Goal: Task Accomplishment & Management: Manage account settings

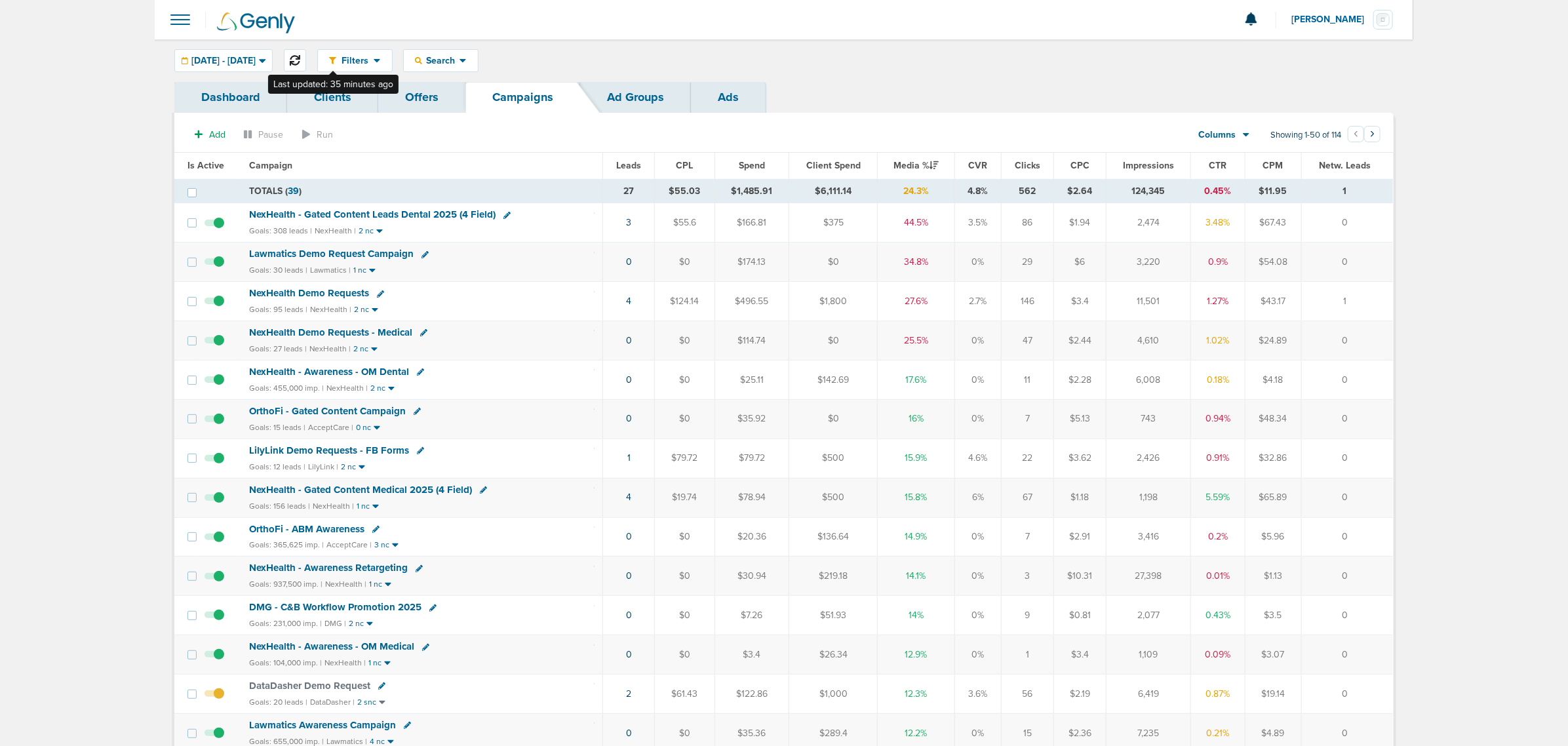
click at [306, 56] on button at bounding box center [295, 60] width 22 height 22
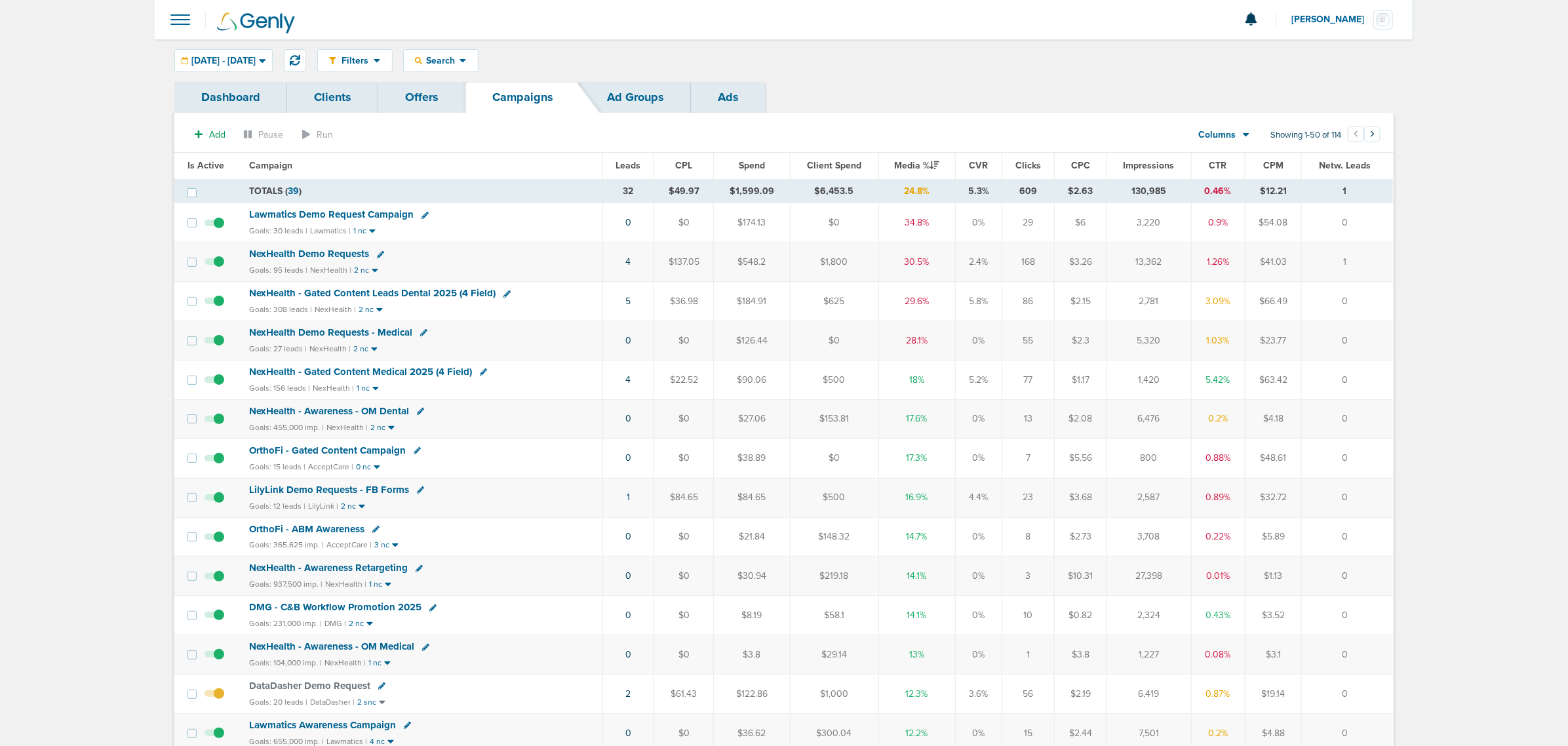
click at [454, 294] on span "NexHealth - Gated Content Leads Dental 2025 (4 Field)" at bounding box center [371, 293] width 246 height 12
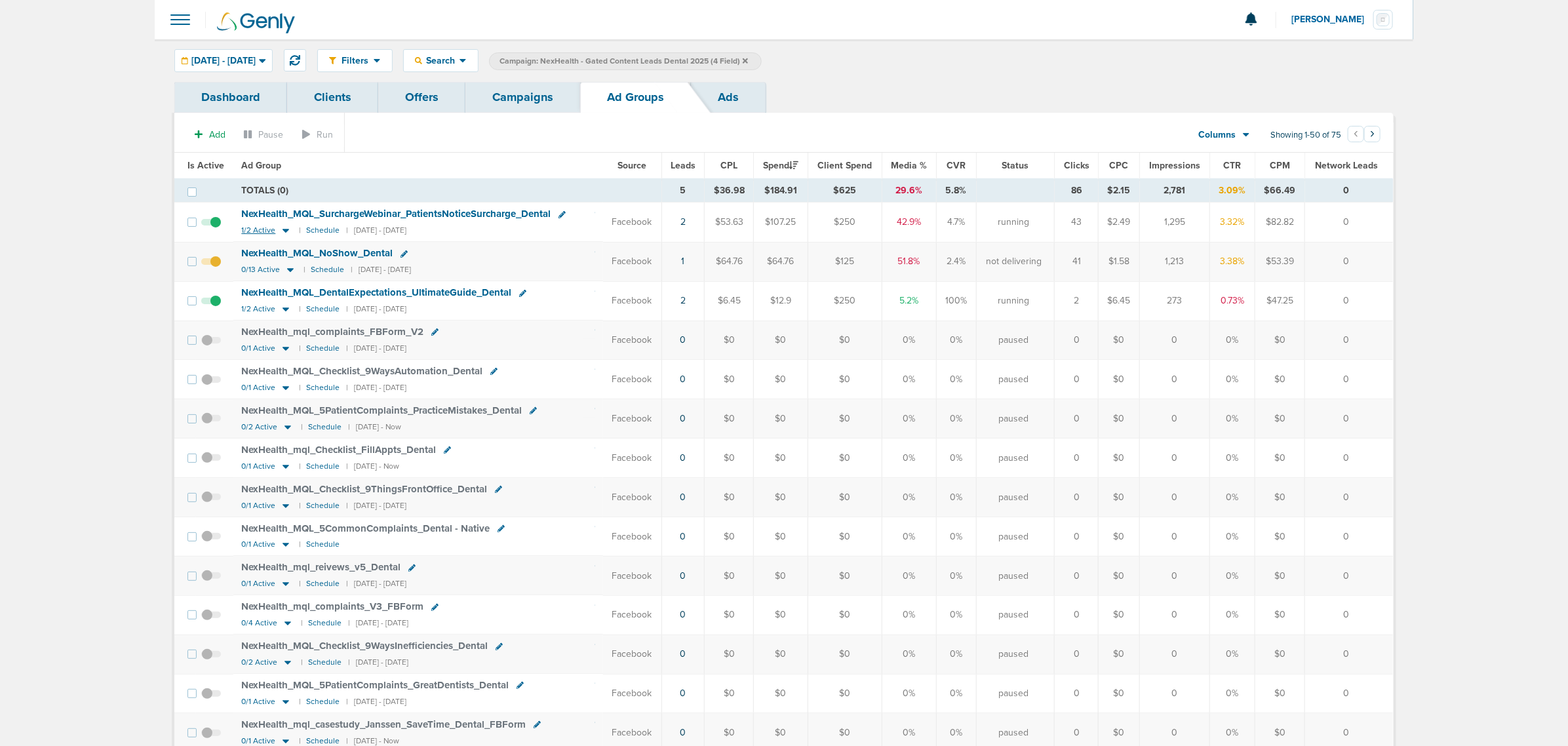
click at [283, 228] on icon at bounding box center [285, 231] width 13 height 11
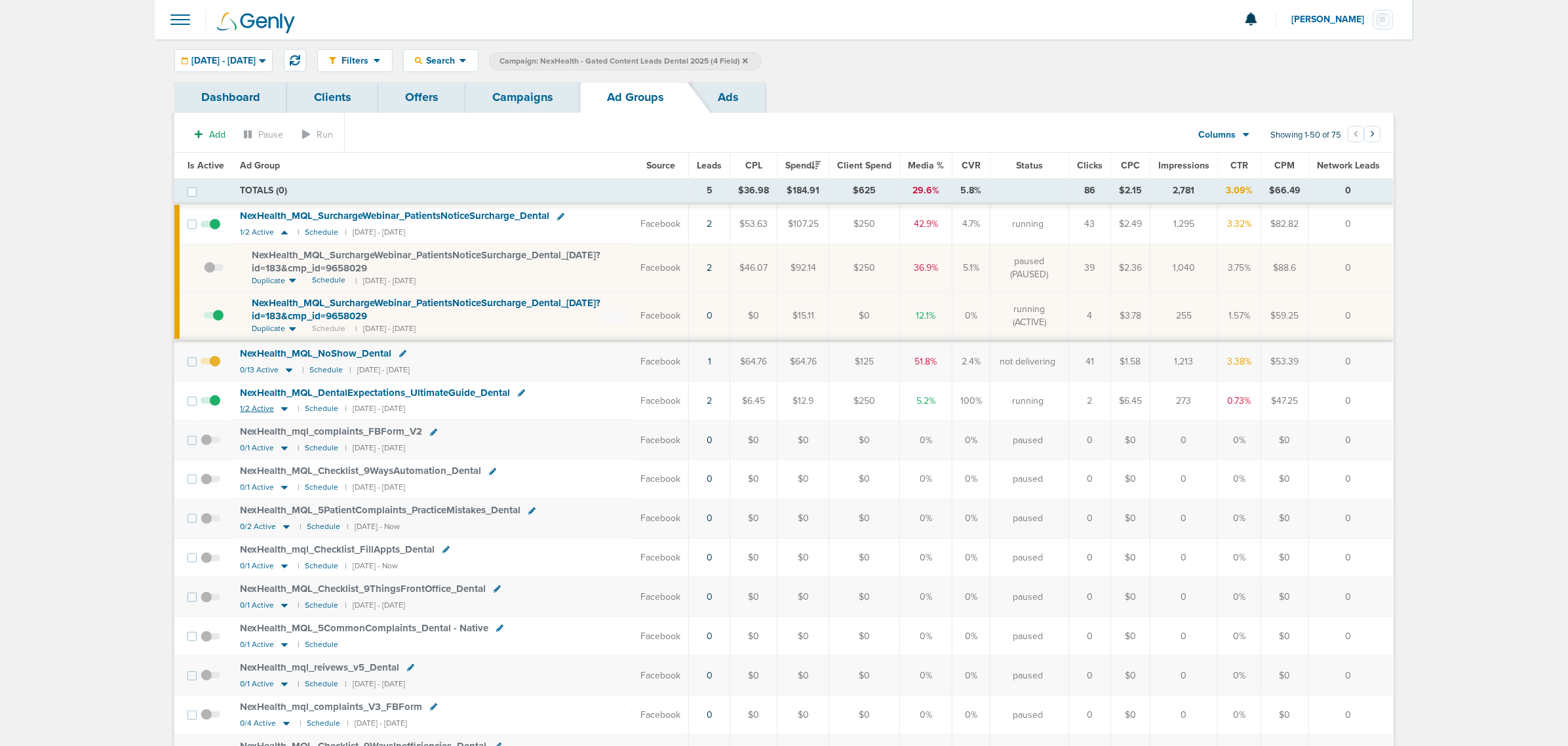
click at [285, 408] on icon at bounding box center [285, 409] width 13 height 11
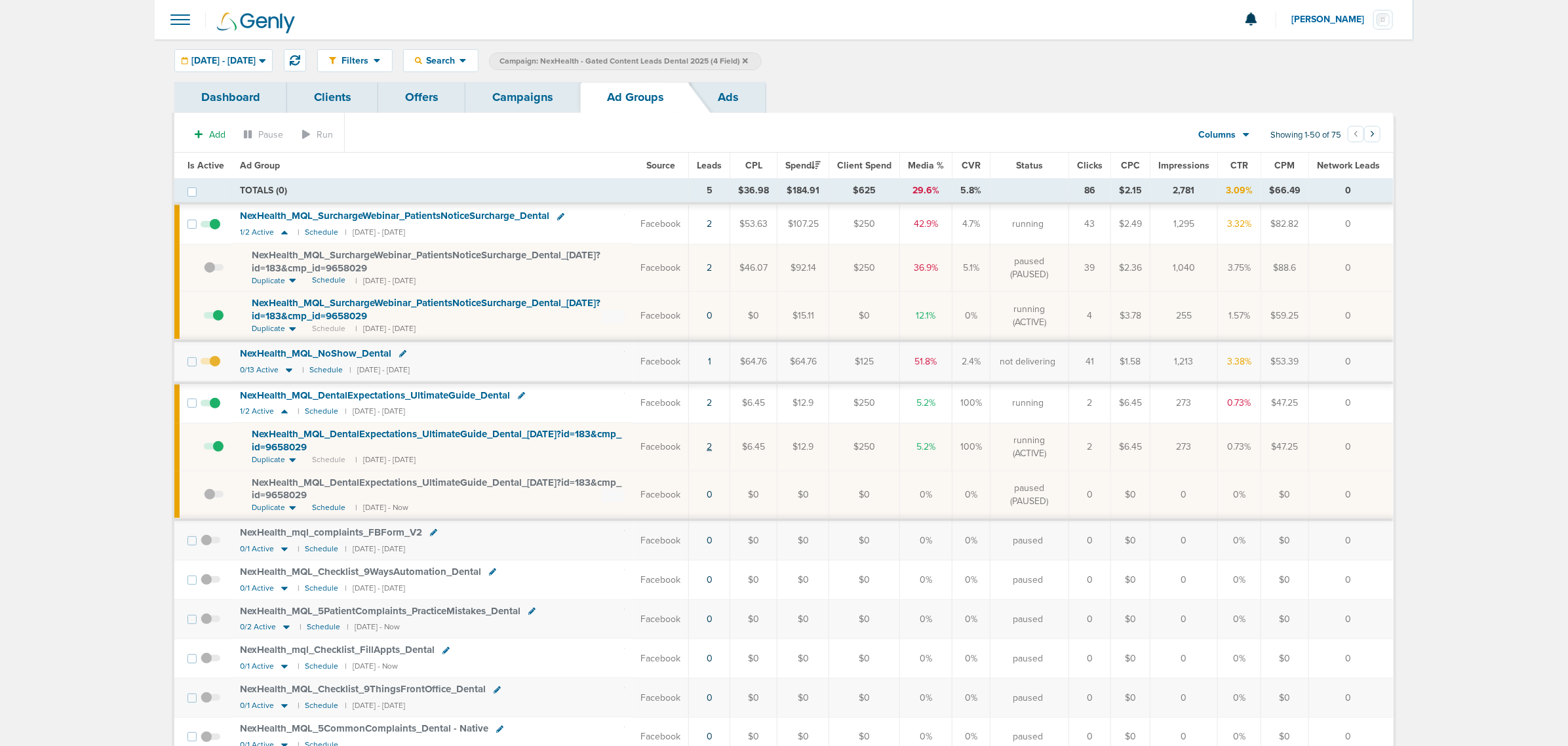
click at [712, 448] on link "2" at bounding box center [709, 447] width 5 height 11
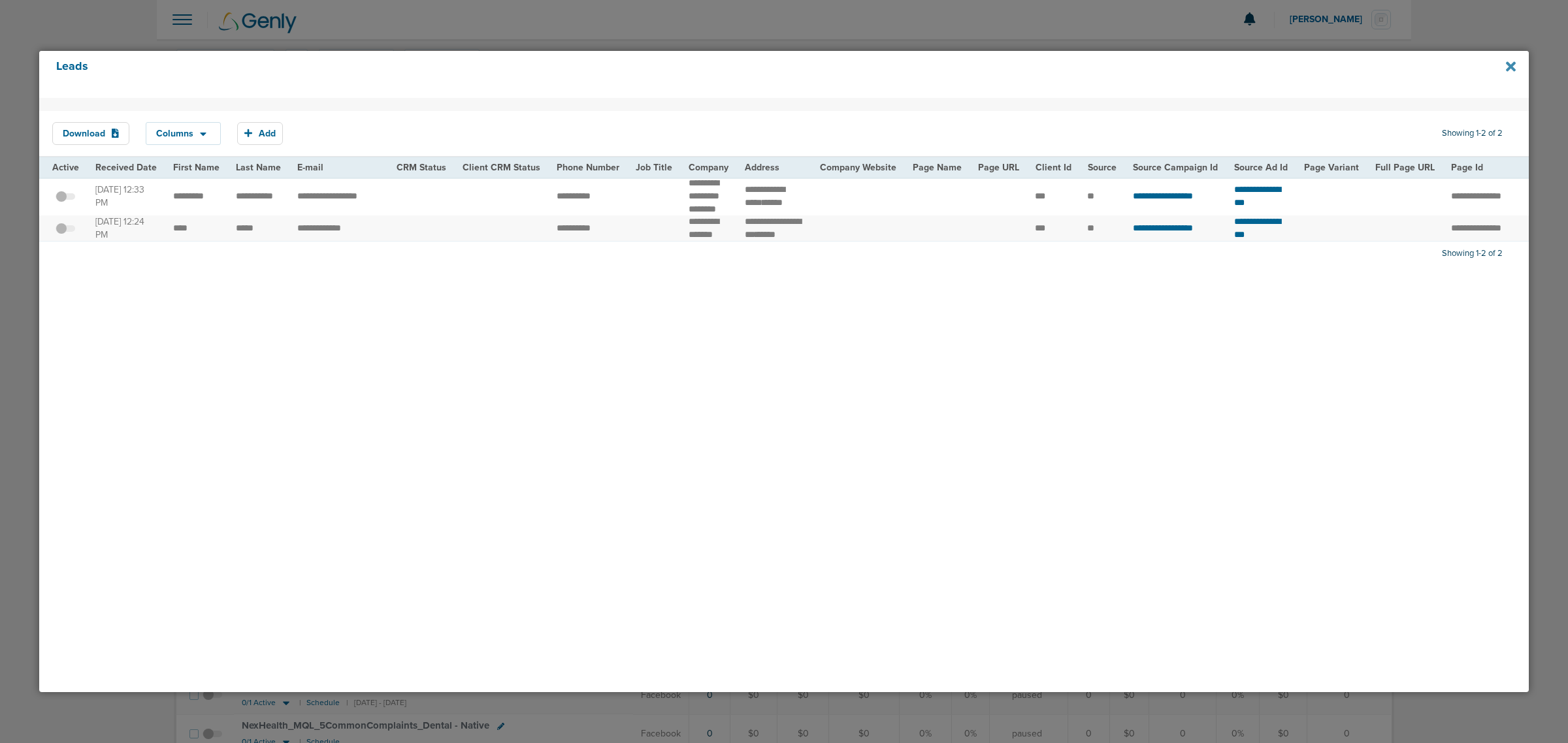
click at [1512, 66] on icon at bounding box center [1511, 66] width 10 height 10
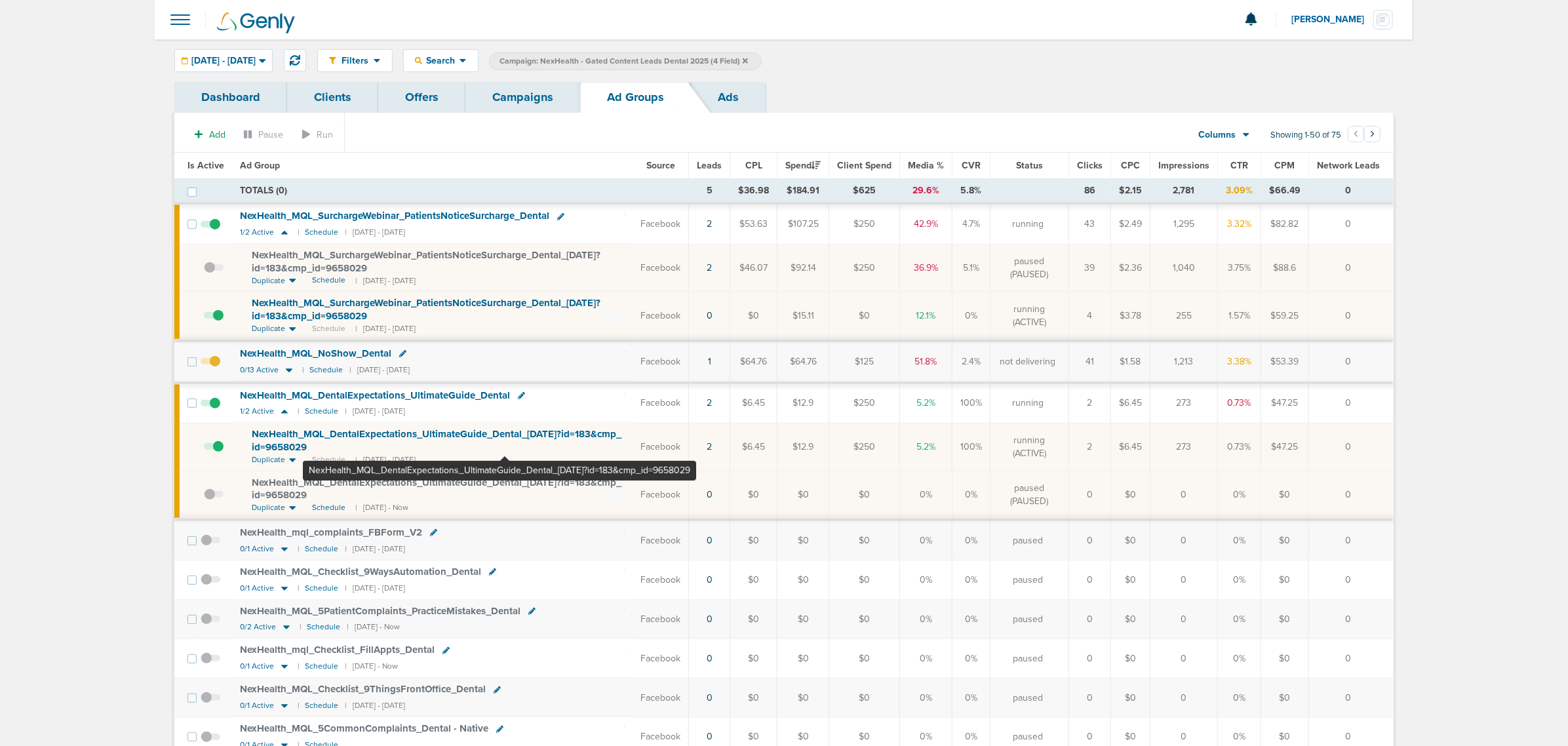
click at [505, 438] on span "NexHealth_ MQL_ DentalExpectations_ UltimateGuide_ Dental_ [DATE]?id=183&cmp_ i…" at bounding box center [436, 440] width 370 height 25
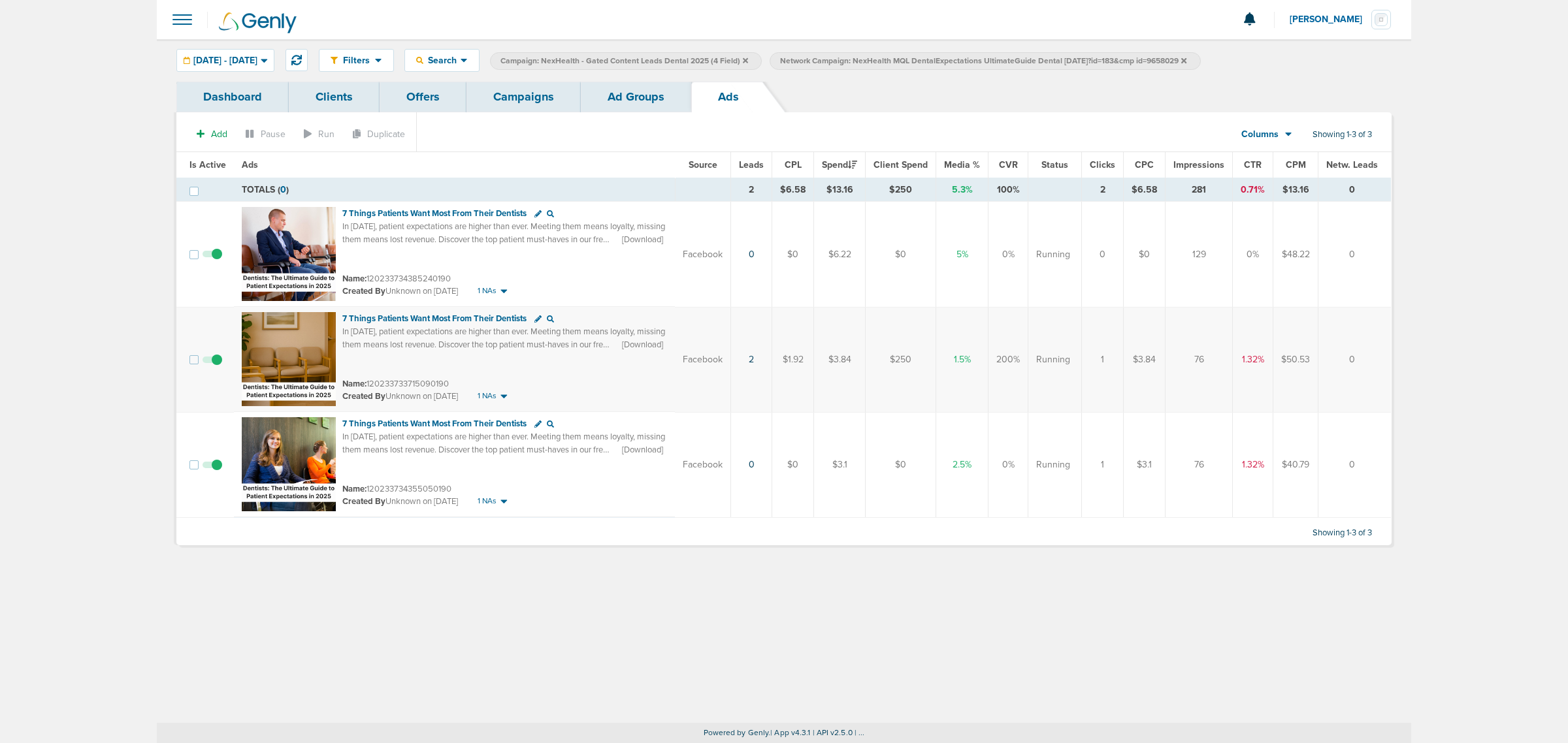
click at [213, 261] on span at bounding box center [212, 261] width 19 height 0
click at [213, 257] on input "checkbox" at bounding box center [213, 257] width 0 height 0
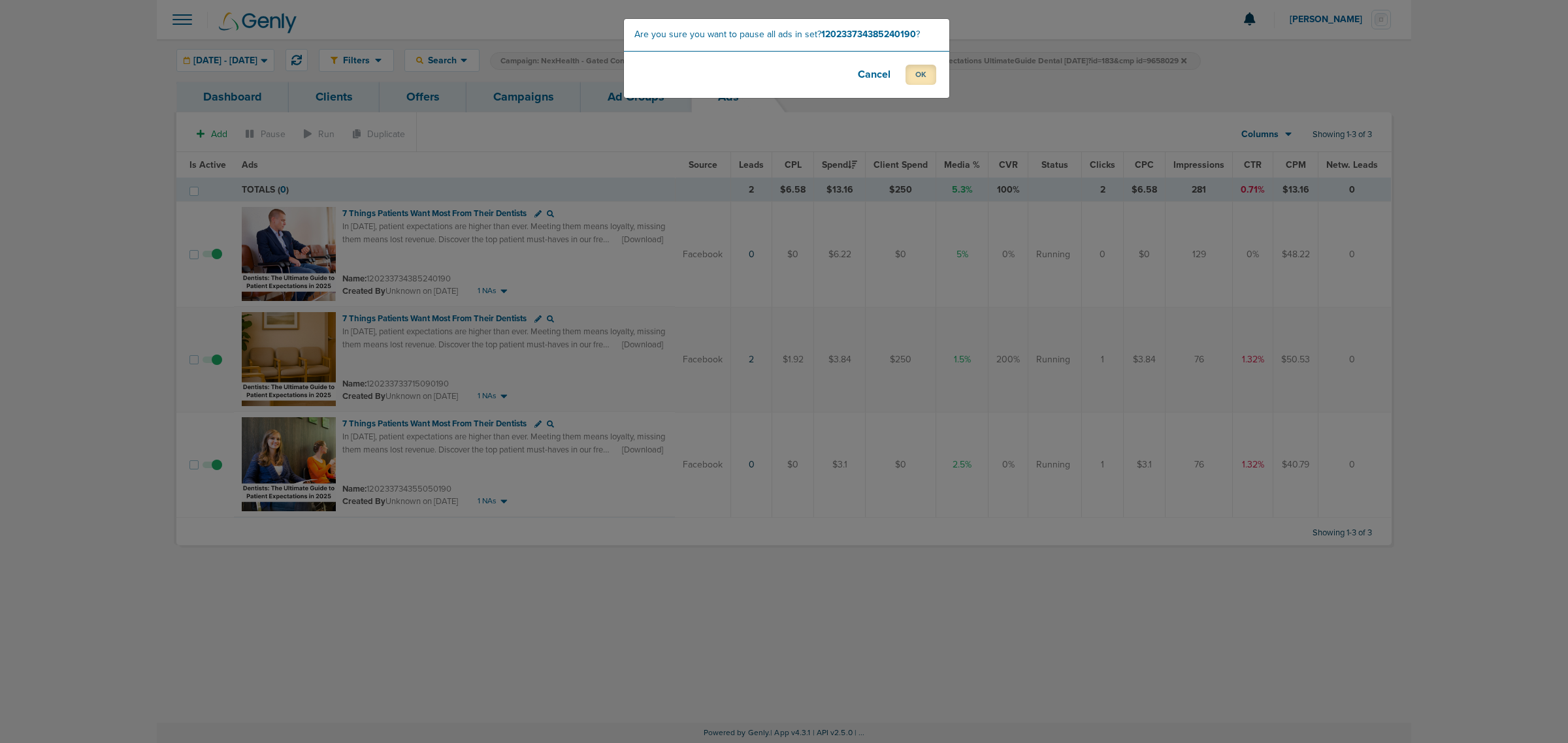
click at [923, 77] on button "OK" at bounding box center [921, 75] width 31 height 20
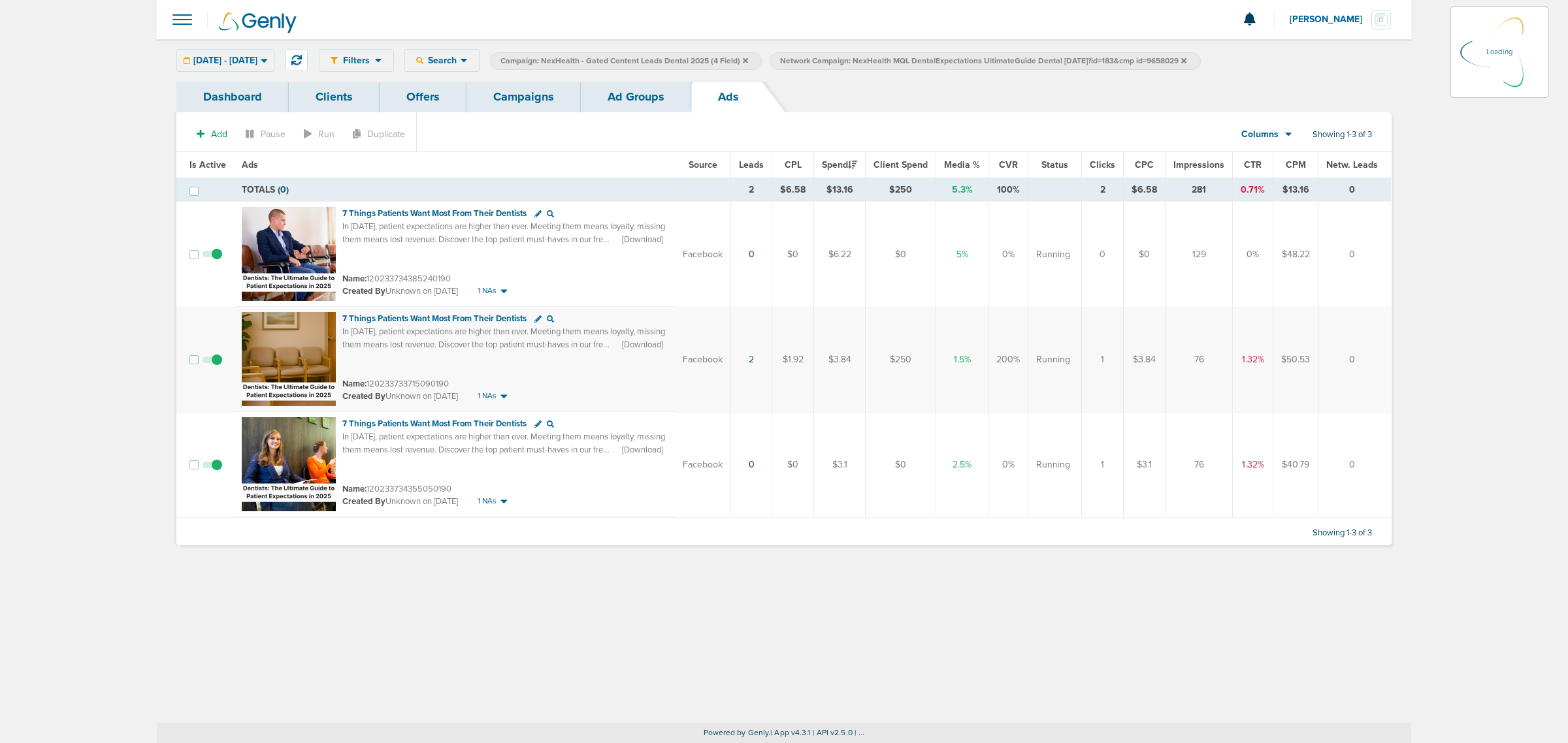
click at [540, 90] on link "Campaigns" at bounding box center [524, 98] width 114 height 31
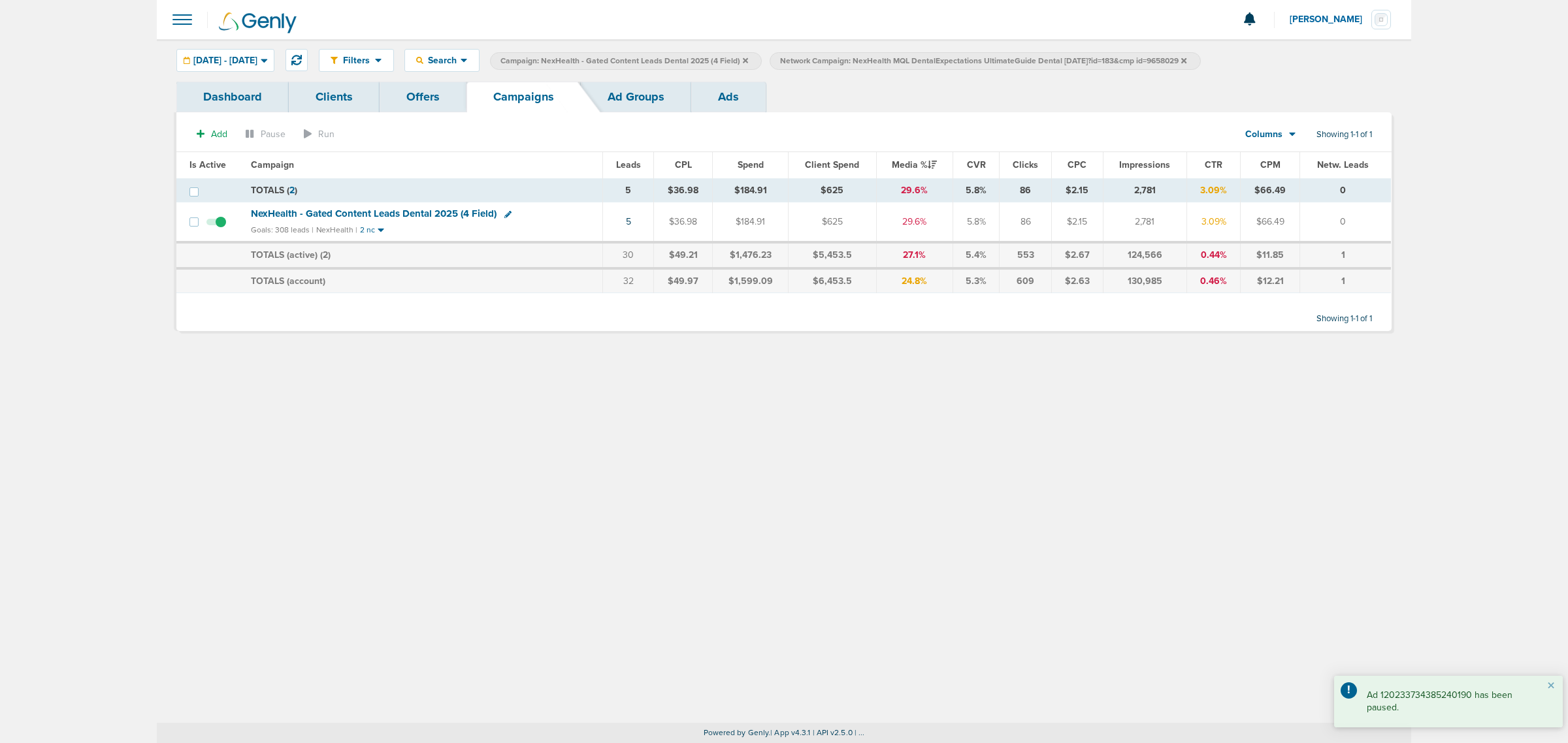
click at [748, 60] on icon at bounding box center [746, 60] width 5 height 5
click at [907, 60] on icon at bounding box center [905, 60] width 5 height 8
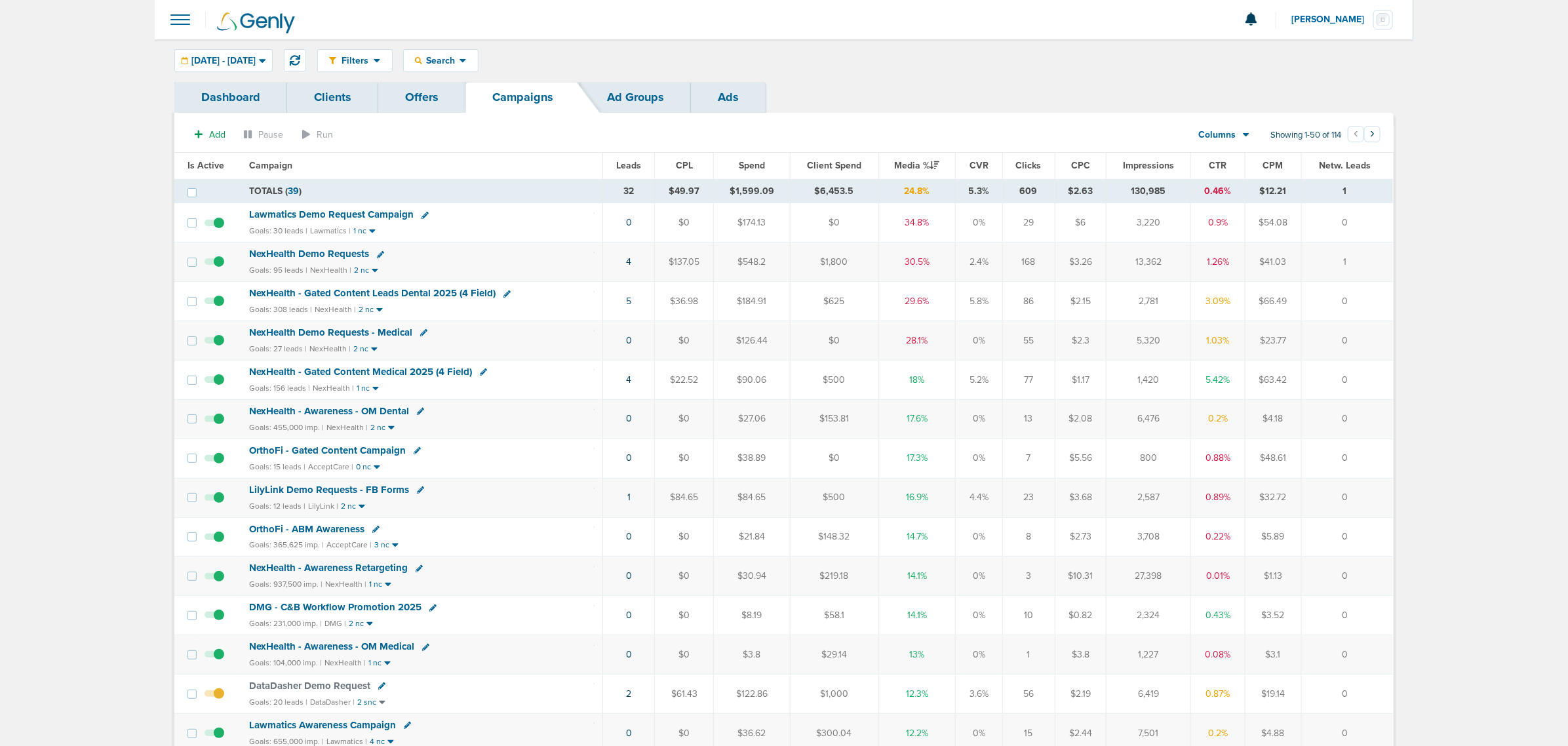
click at [487, 265] on td "NexHealth Demo Requests Goals: 95 leads | NexHealth | 2 nc" at bounding box center [422, 262] width 361 height 39
click at [274, 456] on span "OrthoFi - Gated Content Campaign" at bounding box center [327, 450] width 156 height 12
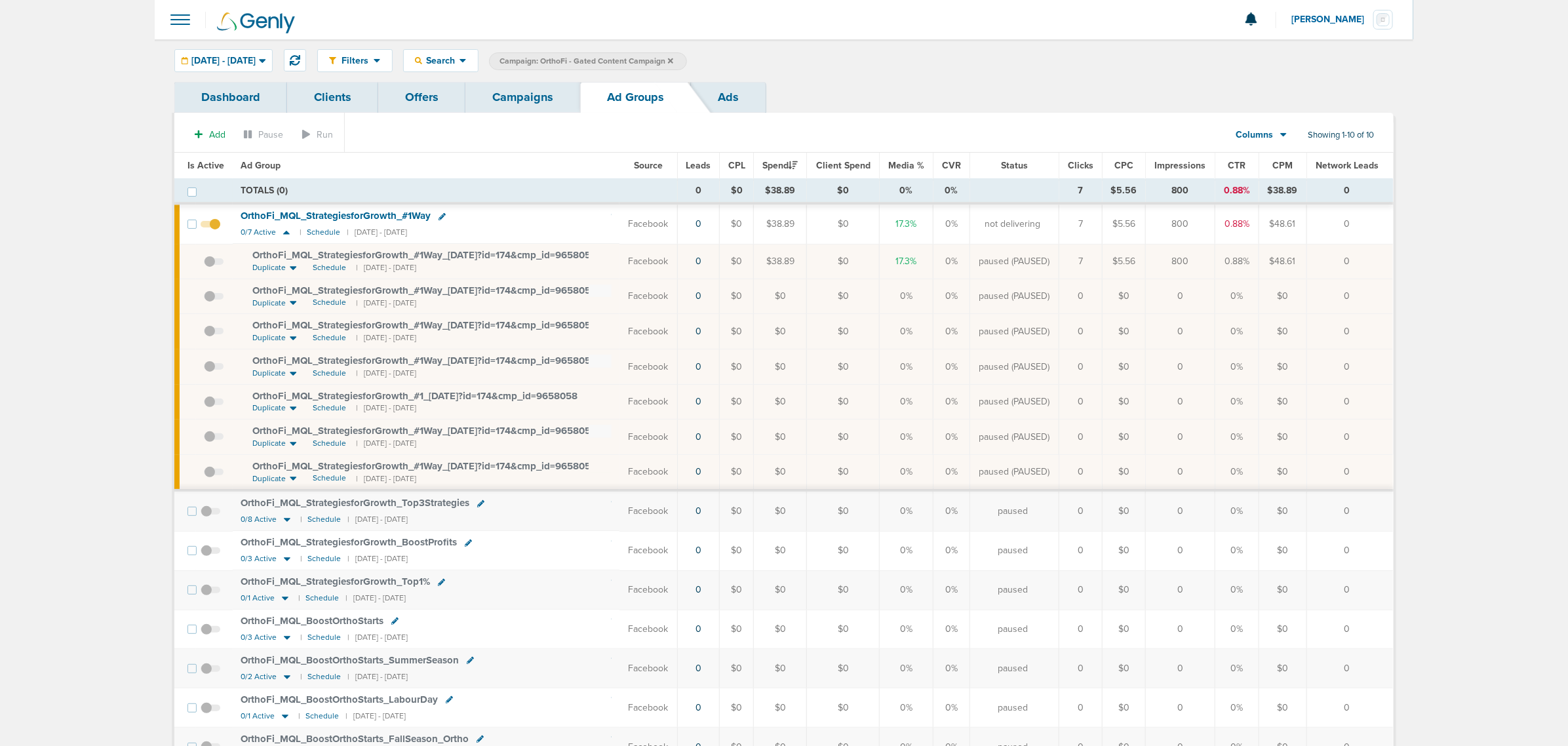
click at [214, 231] on span at bounding box center [209, 231] width 19 height 0
click at [210, 227] on input "checkbox" at bounding box center [210, 227] width 0 height 0
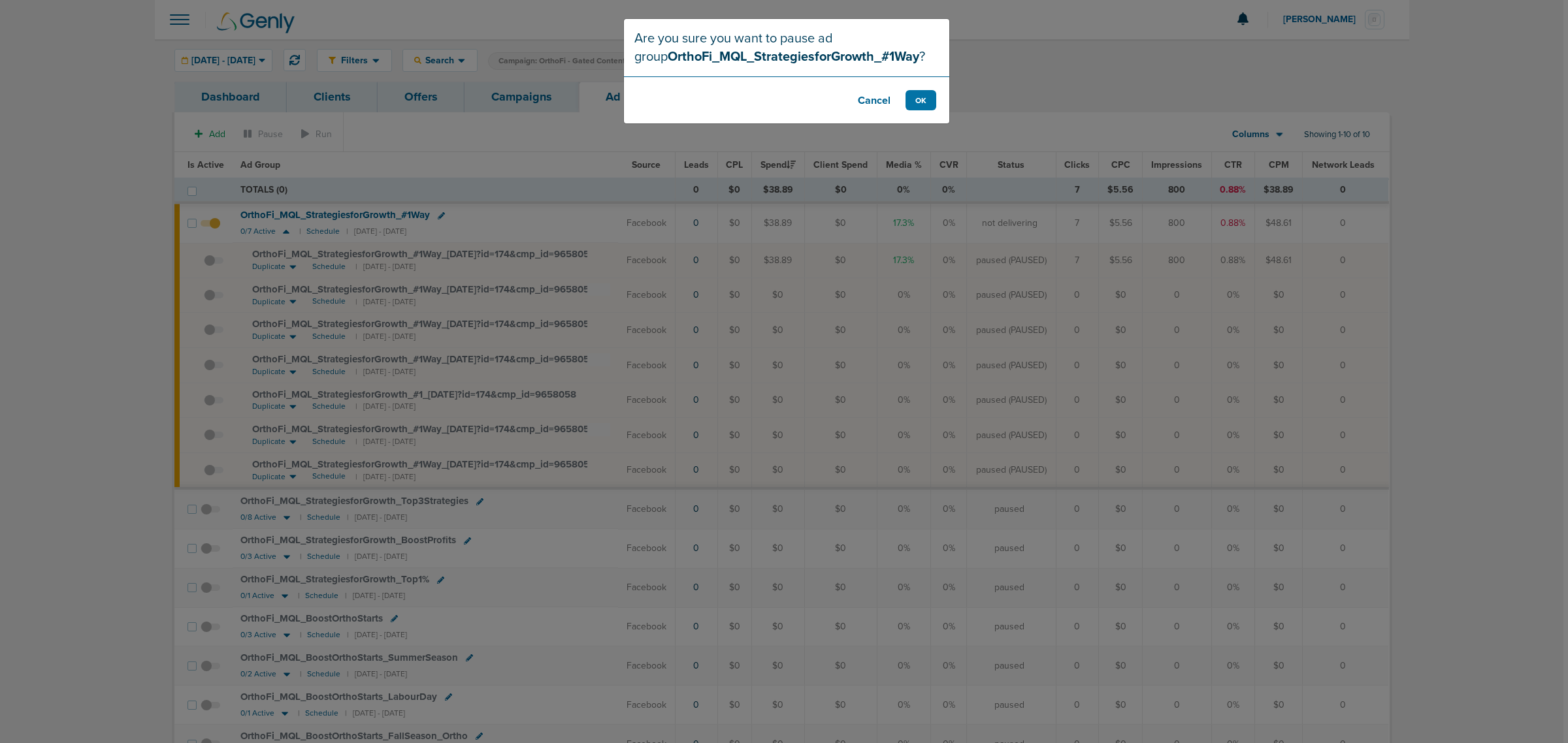
click at [864, 97] on button "Cancel" at bounding box center [874, 100] width 52 height 20
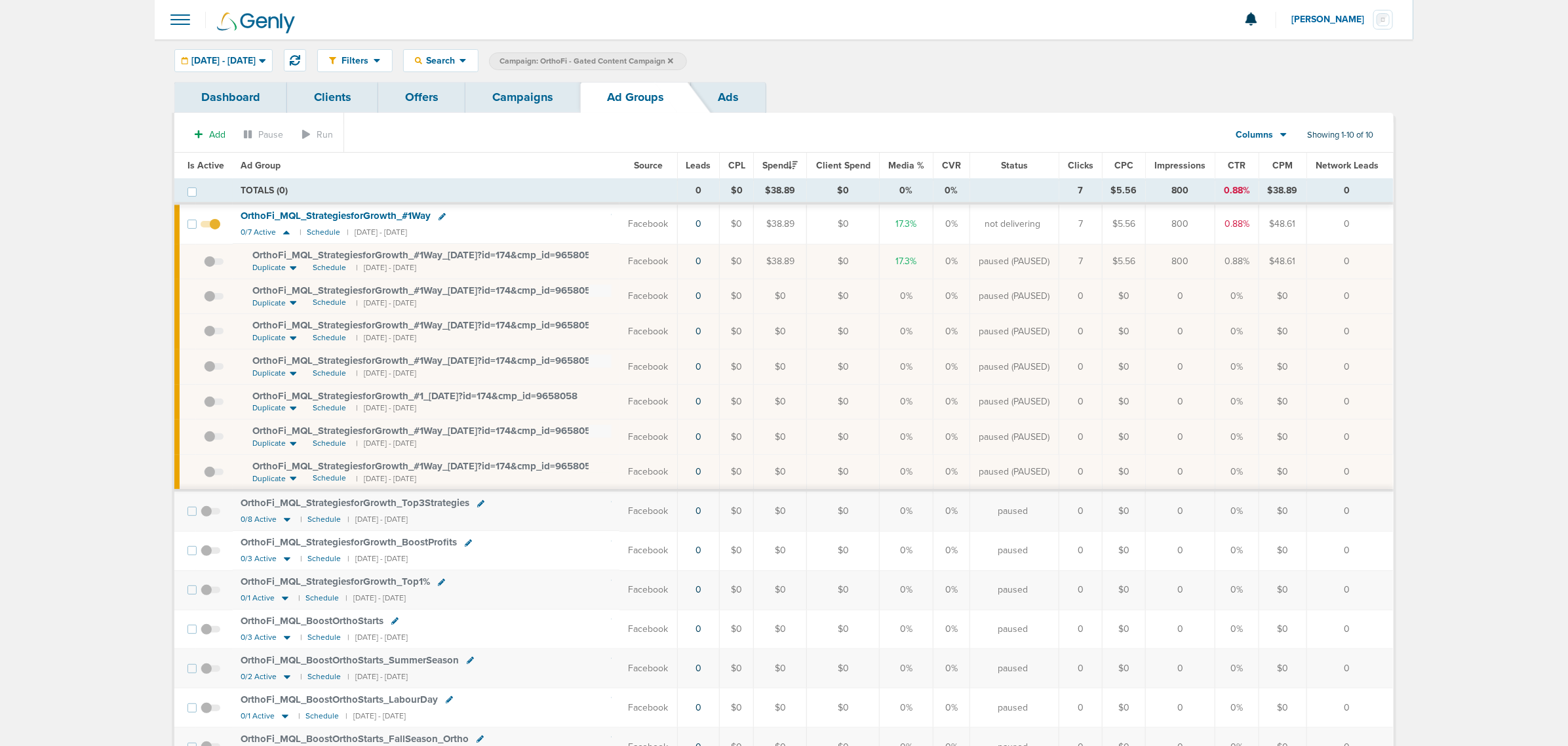
click at [537, 97] on link "Campaigns" at bounding box center [522, 98] width 114 height 31
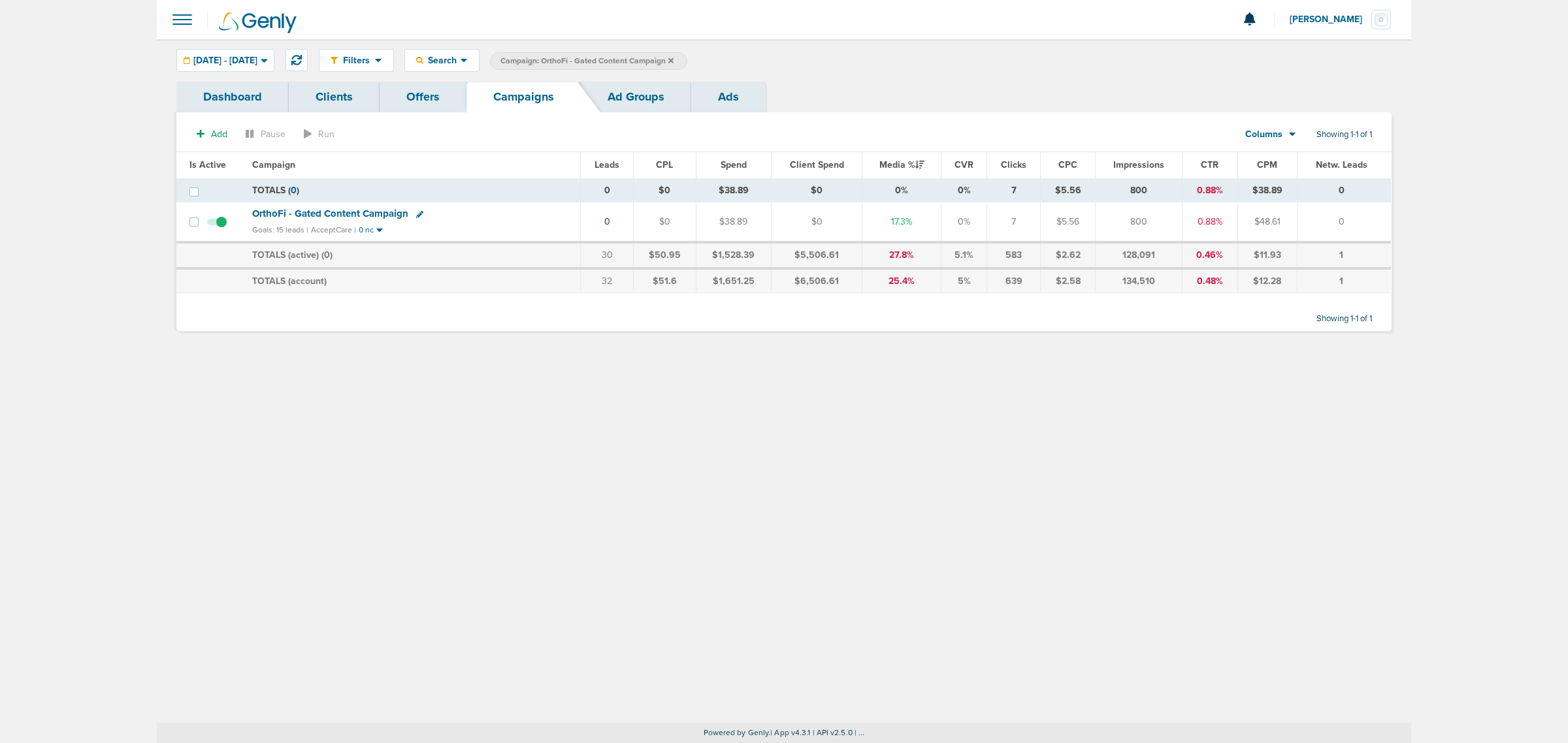
click at [223, 229] on span at bounding box center [216, 229] width 19 height 0
click at [217, 224] on input "checkbox" at bounding box center [217, 224] width 0 height 0
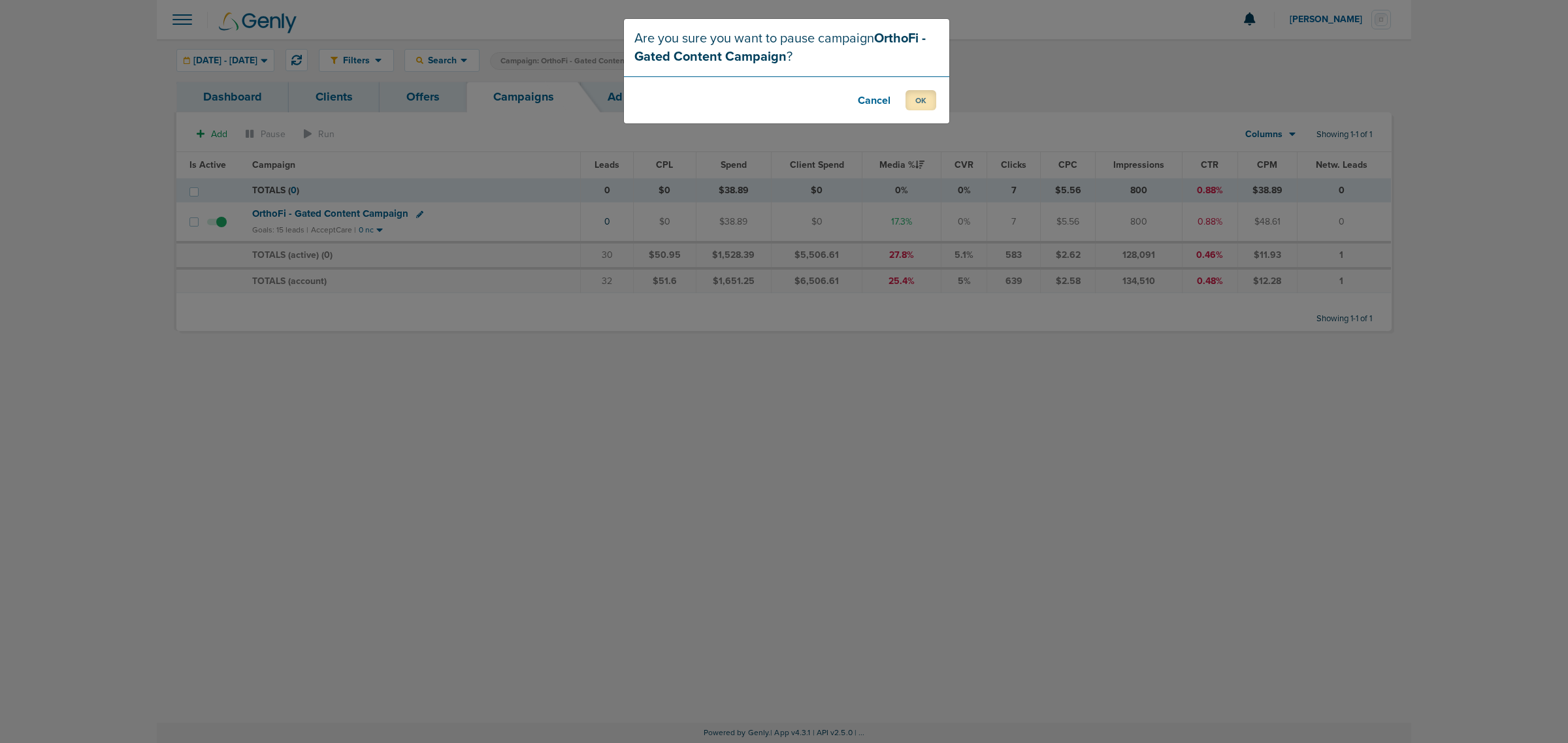
click at [917, 102] on button "OK" at bounding box center [921, 100] width 31 height 20
